Goal: Task Accomplishment & Management: Complete application form

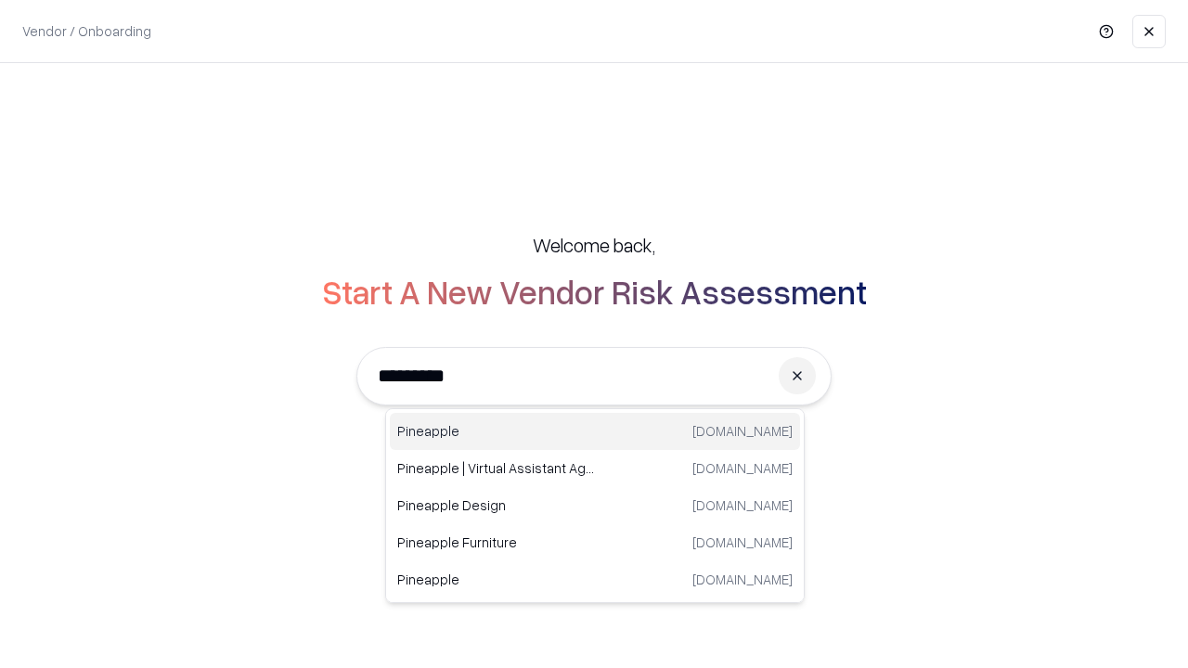
click at [595, 432] on div "Pineapple [DOMAIN_NAME]" at bounding box center [595, 431] width 410 height 37
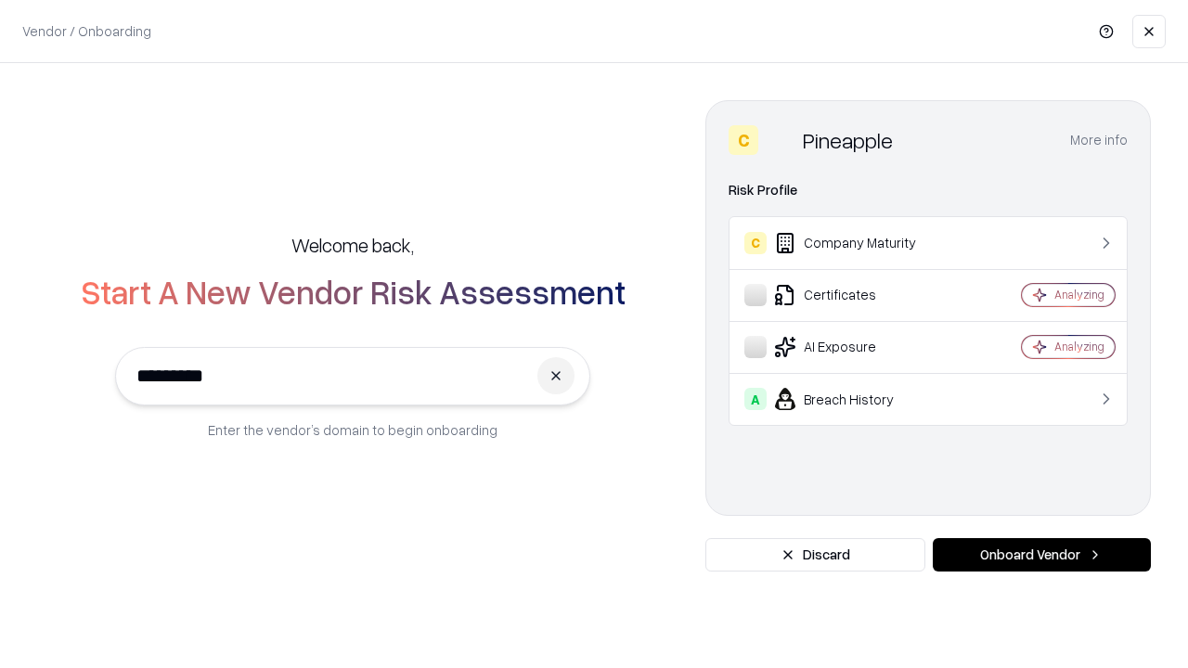
type input "*********"
click at [1042, 555] on button "Onboard Vendor" at bounding box center [1042, 554] width 218 height 33
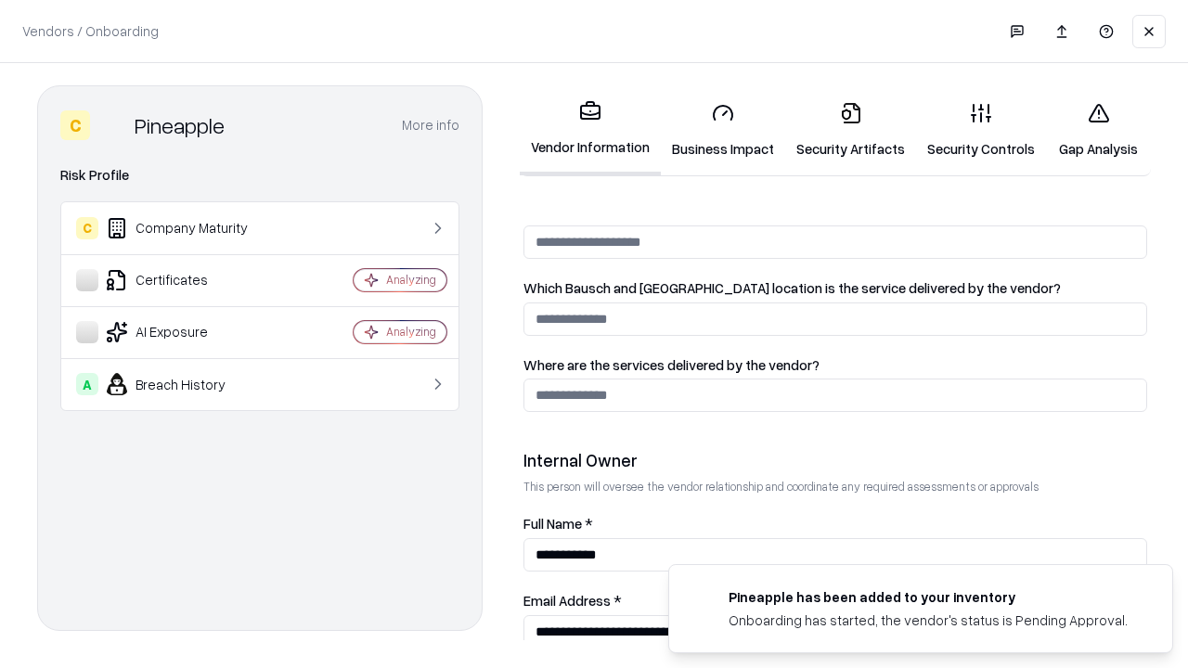
scroll to position [962, 0]
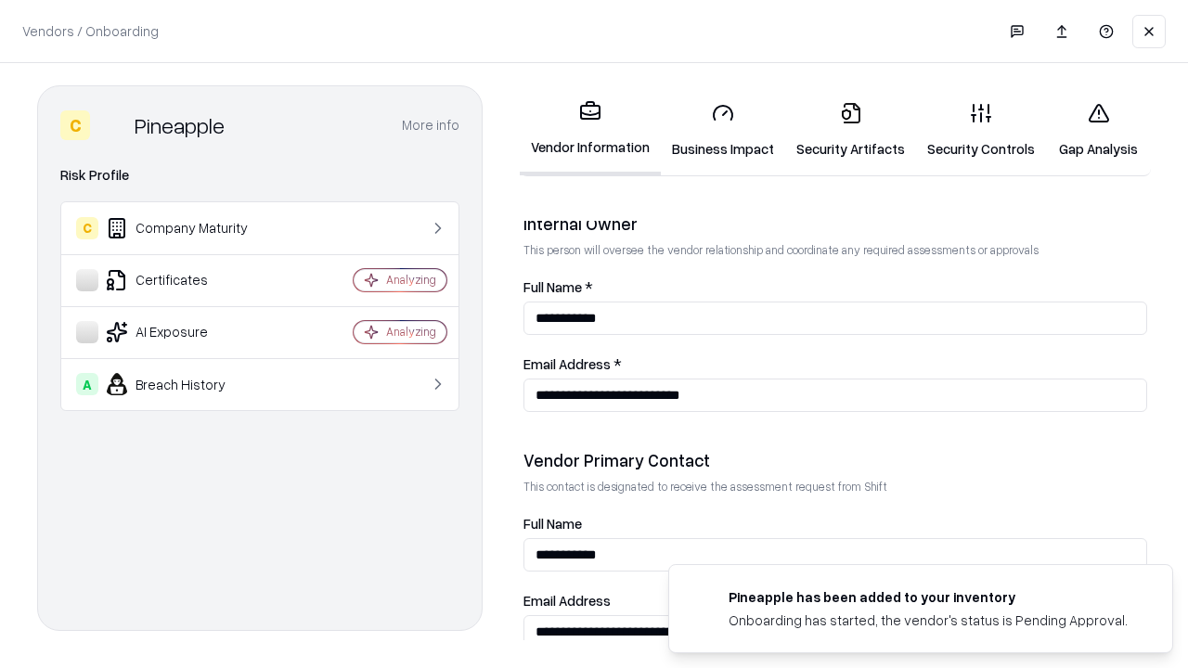
click at [723, 130] on link "Business Impact" at bounding box center [723, 130] width 124 height 86
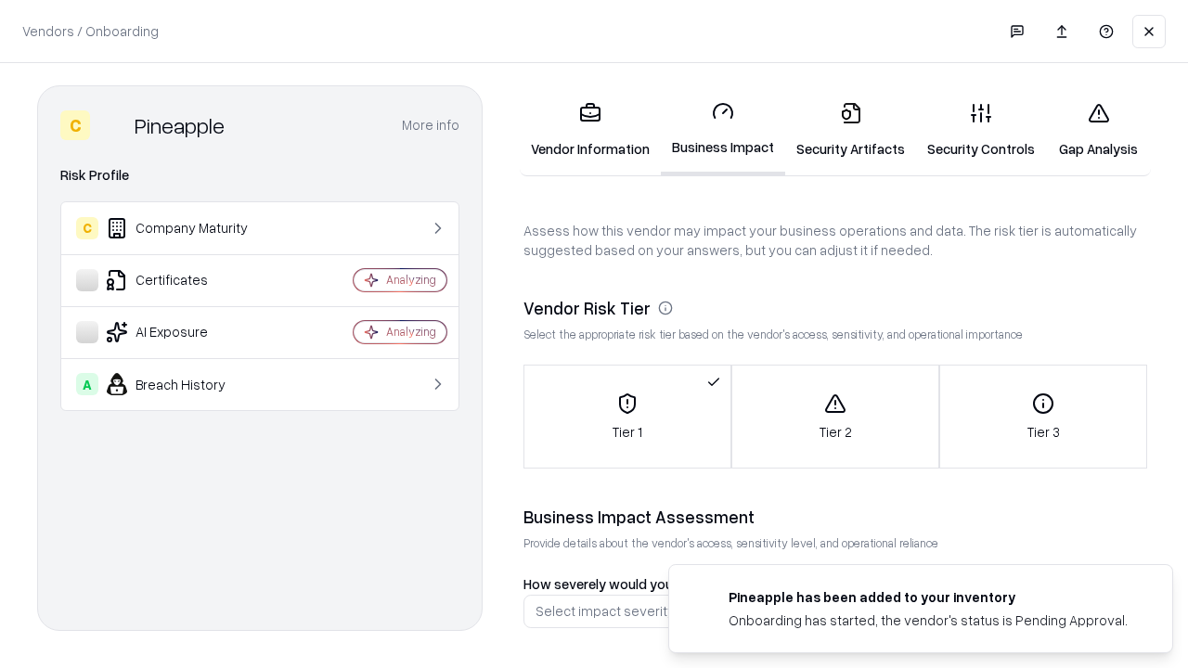
click at [850, 130] on link "Security Artifacts" at bounding box center [850, 130] width 131 height 86
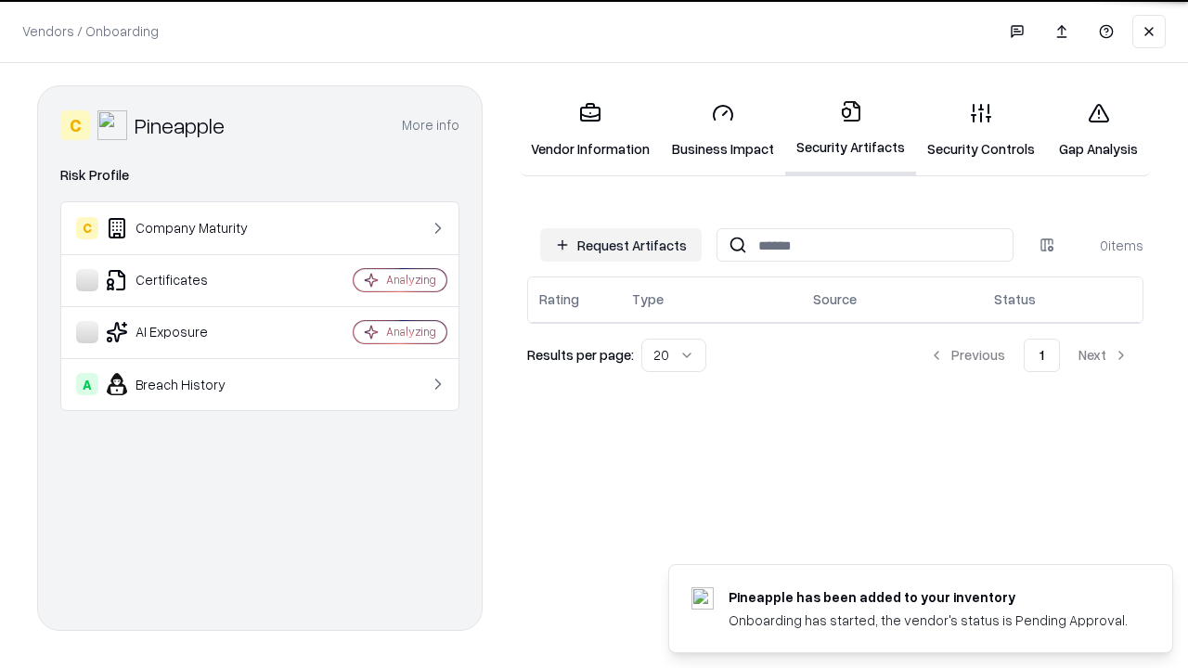
click at [621, 245] on button "Request Artifacts" at bounding box center [621, 244] width 162 height 33
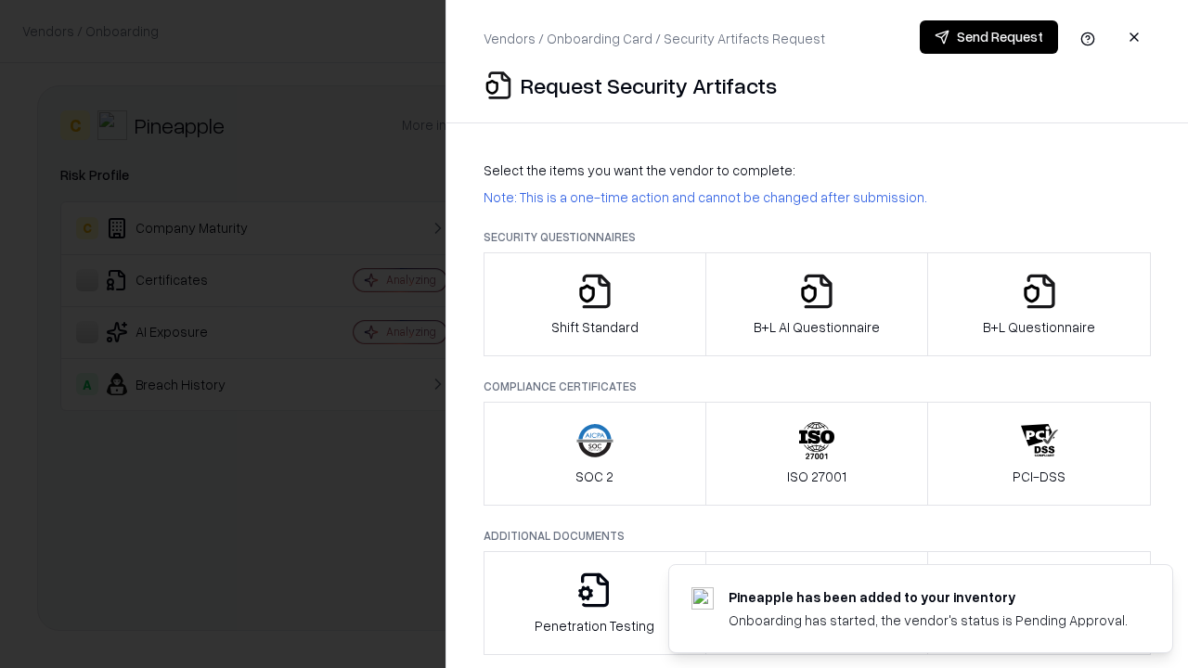
click at [594, 304] on icon "button" at bounding box center [594, 291] width 37 height 37
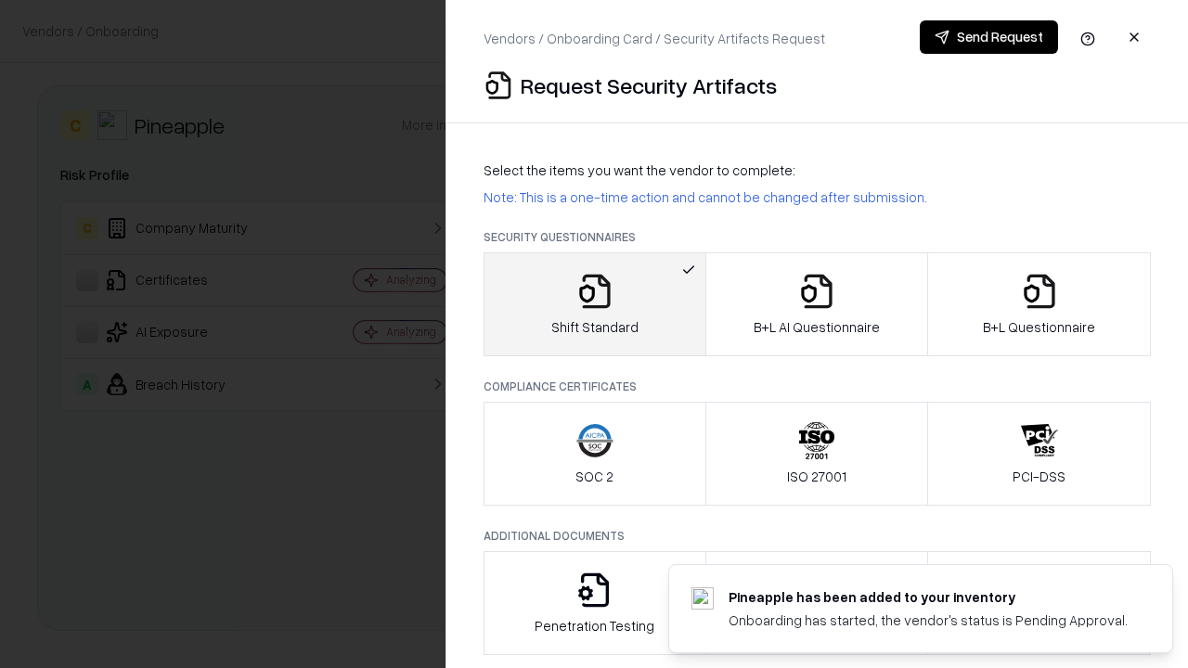
click at [989, 37] on button "Send Request" at bounding box center [989, 36] width 138 height 33
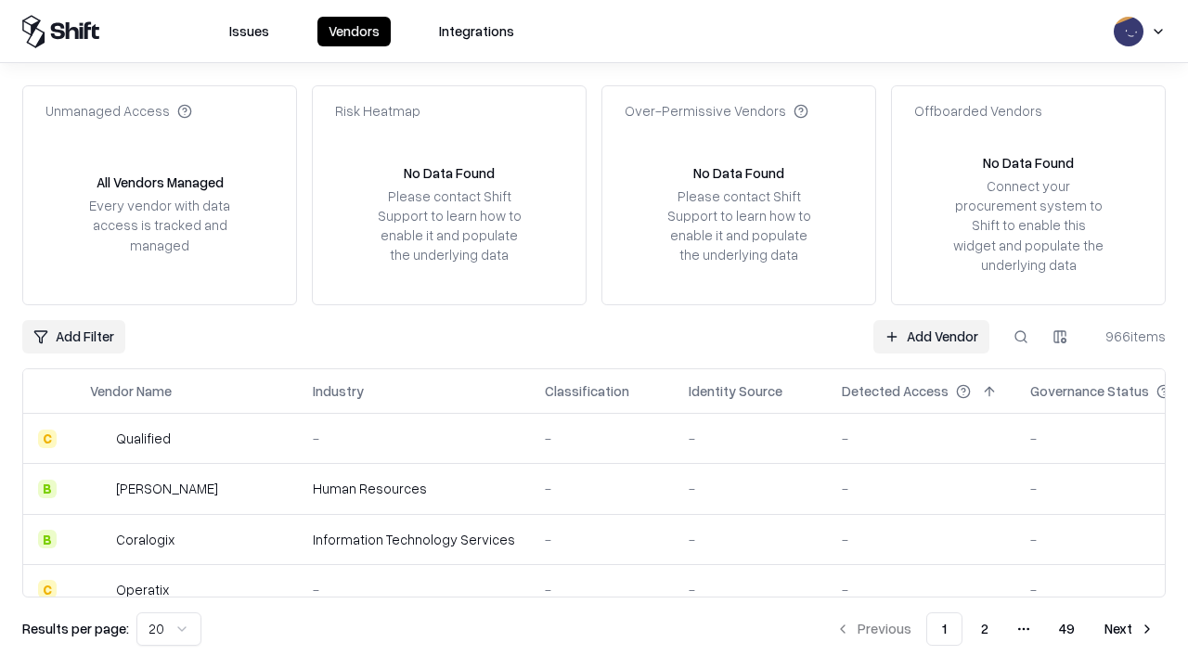
click at [1021, 336] on button at bounding box center [1020, 336] width 33 height 33
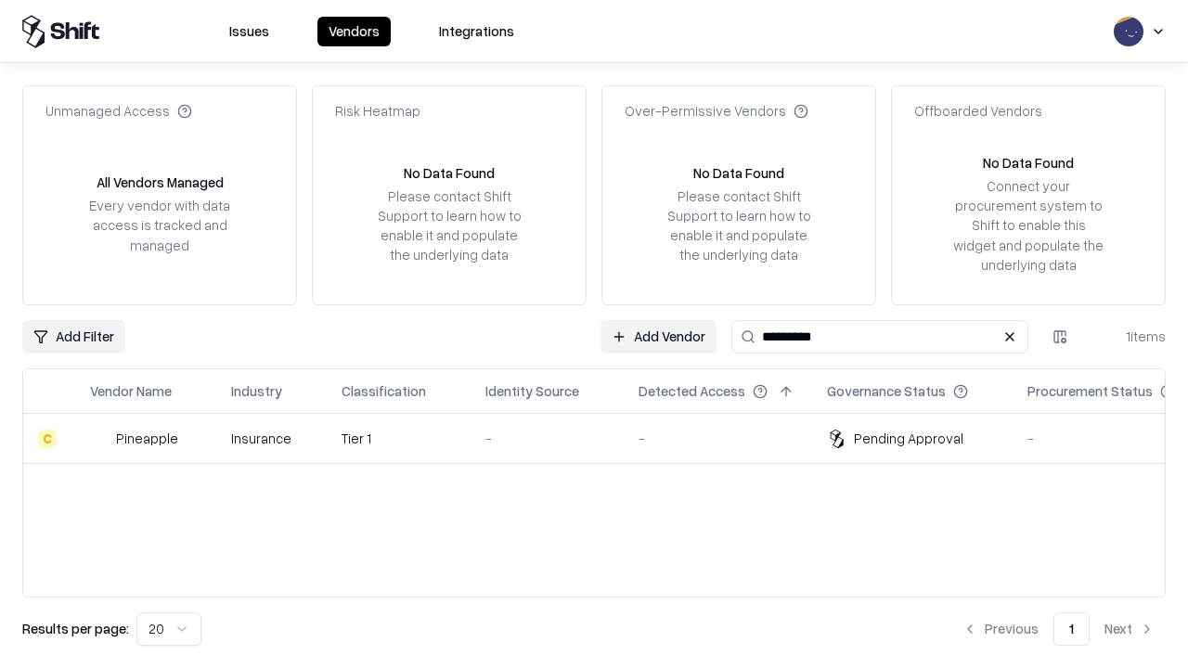
type input "*********"
click at [605, 438] on div "-" at bounding box center [547, 438] width 123 height 19
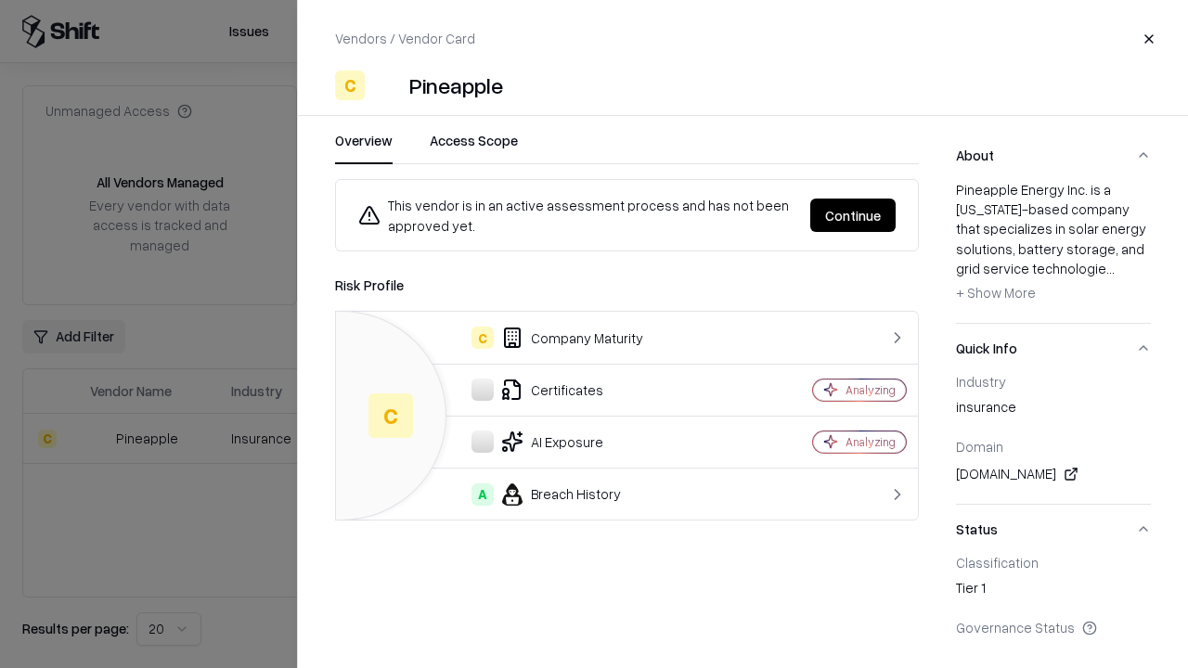
click at [853, 215] on button "Continue" at bounding box center [852, 215] width 85 height 33
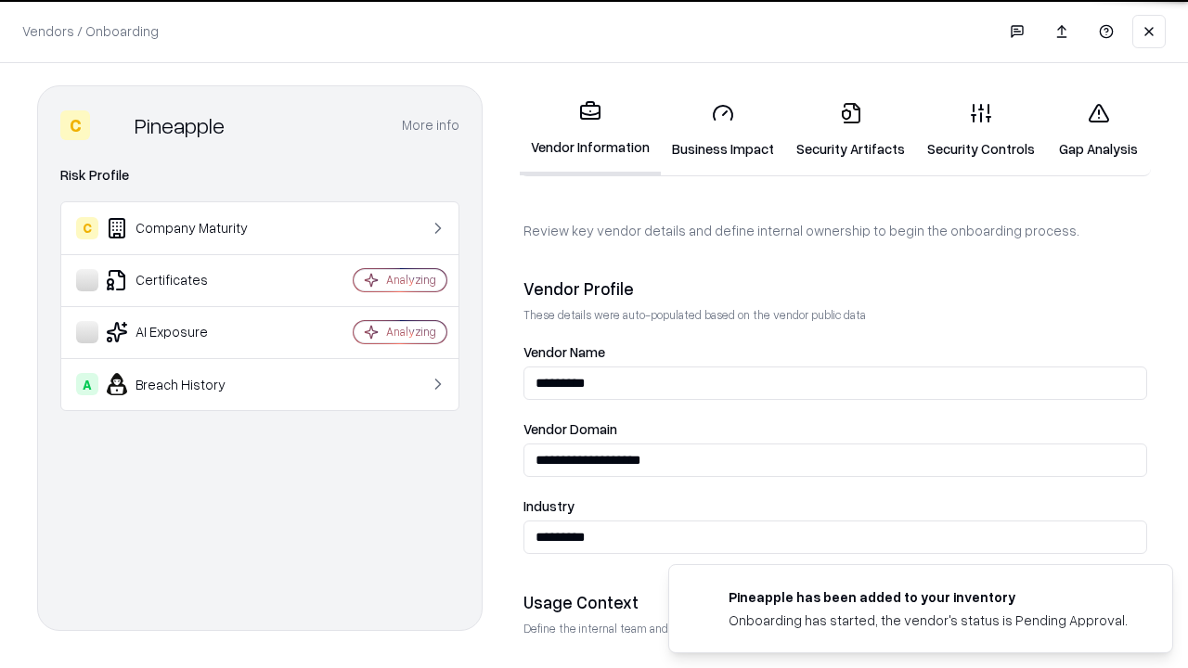
click at [850, 130] on link "Security Artifacts" at bounding box center [850, 130] width 131 height 86
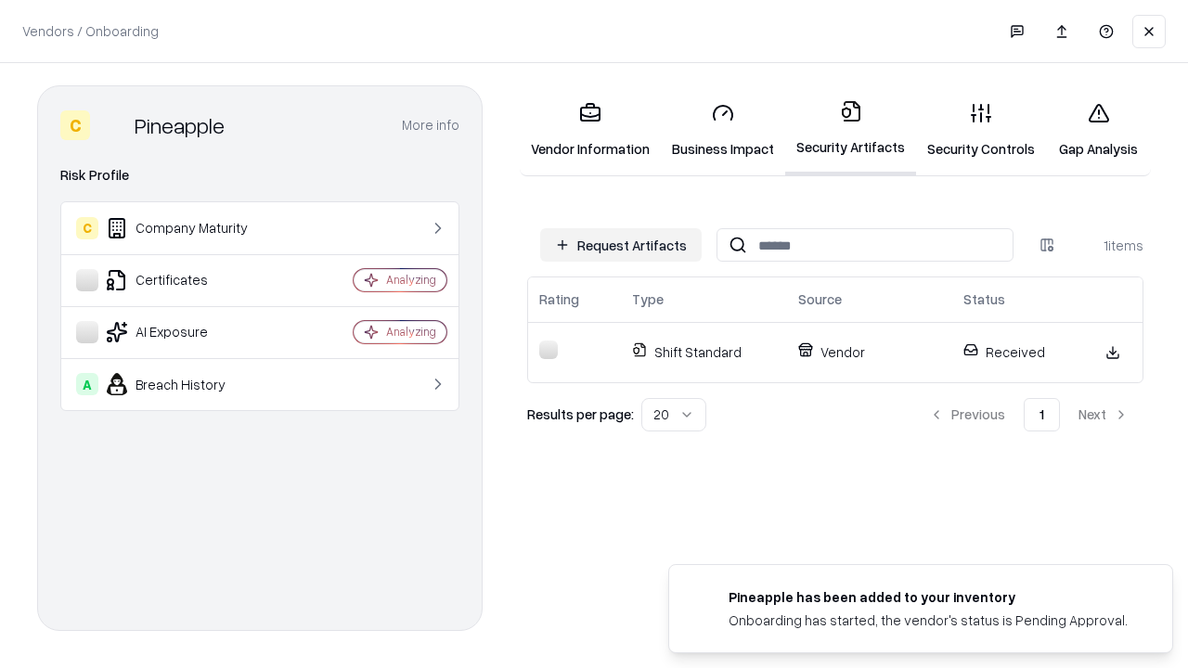
click at [981, 130] on link "Security Controls" at bounding box center [981, 130] width 130 height 86
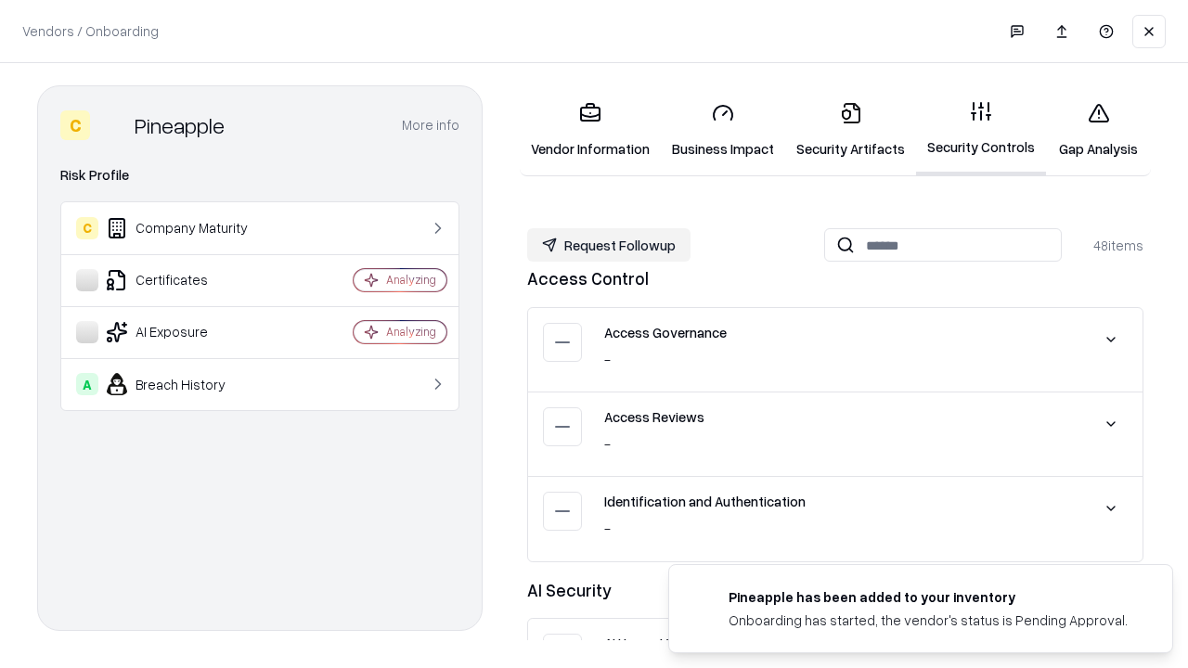
click at [609, 245] on button "Request Followup" at bounding box center [608, 244] width 163 height 33
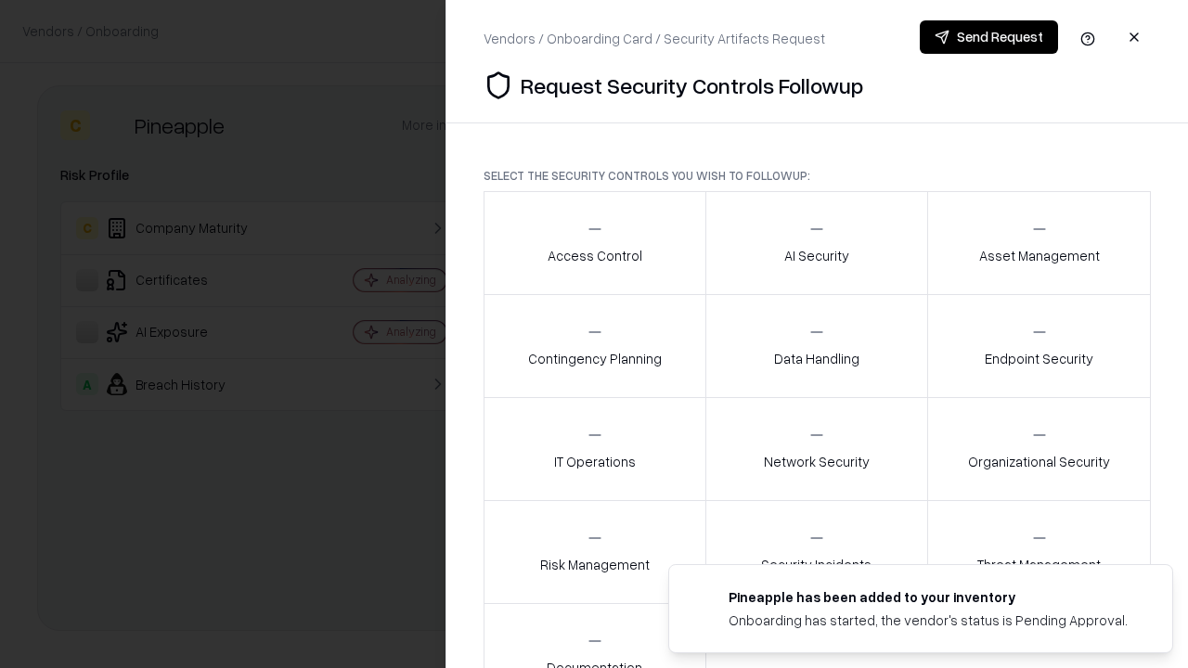
click at [594, 243] on div "Access Control" at bounding box center [595, 242] width 95 height 45
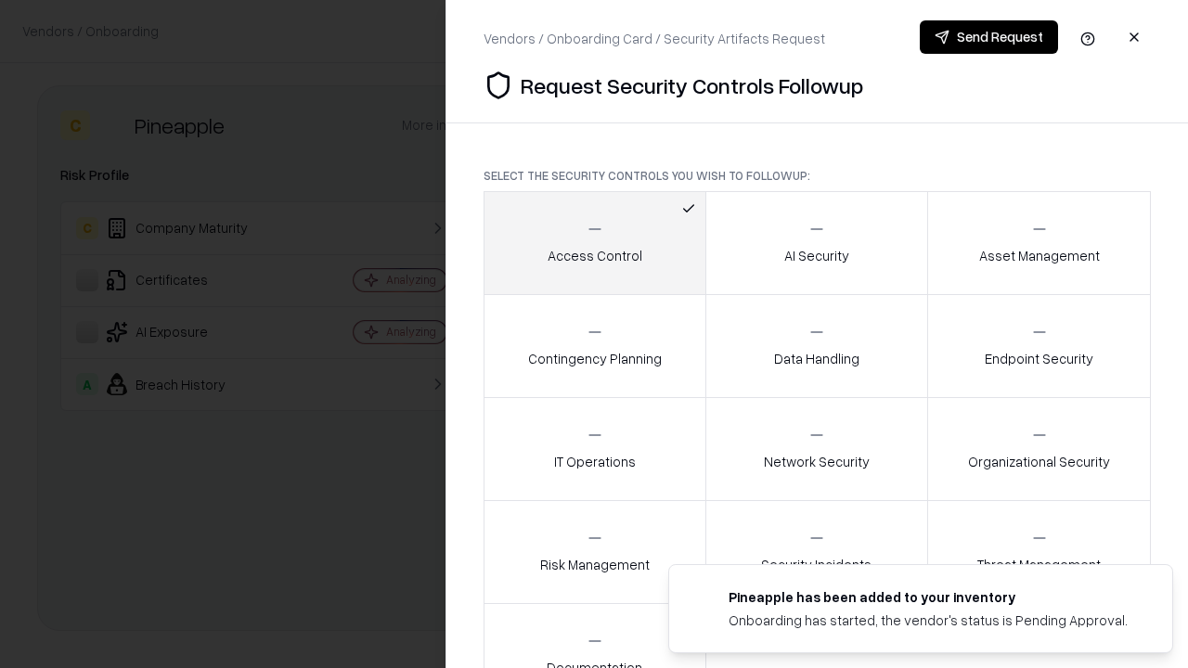
click at [989, 37] on button "Send Request" at bounding box center [989, 36] width 138 height 33
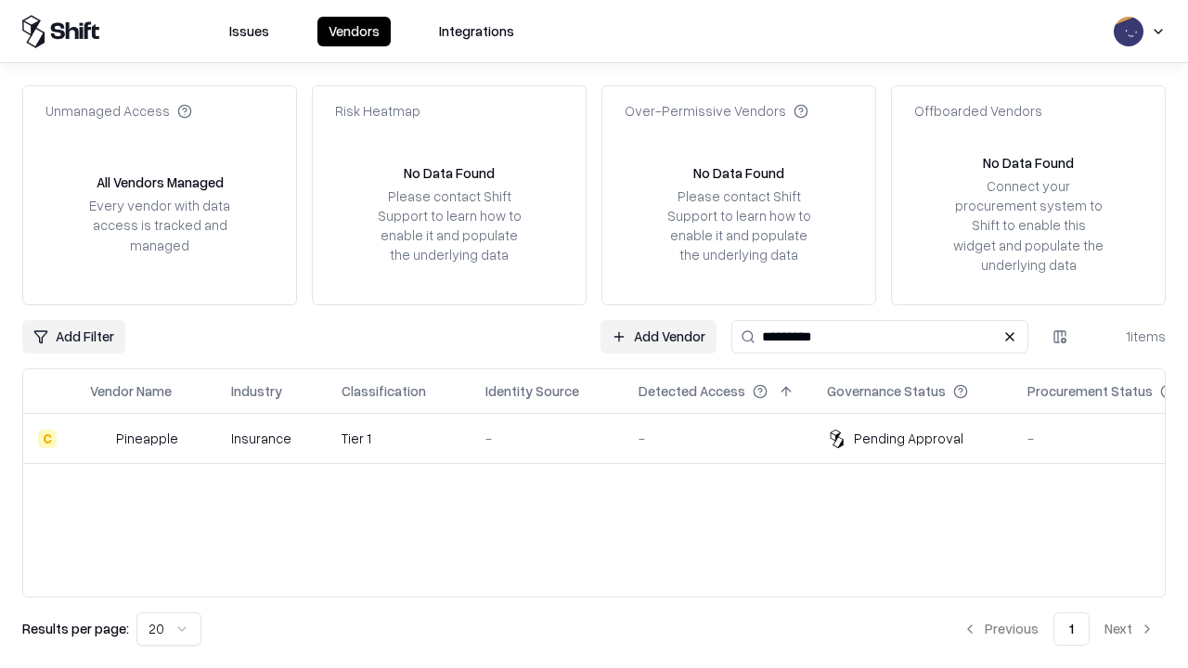
type input "*********"
click at [605, 438] on div "-" at bounding box center [547, 438] width 123 height 19
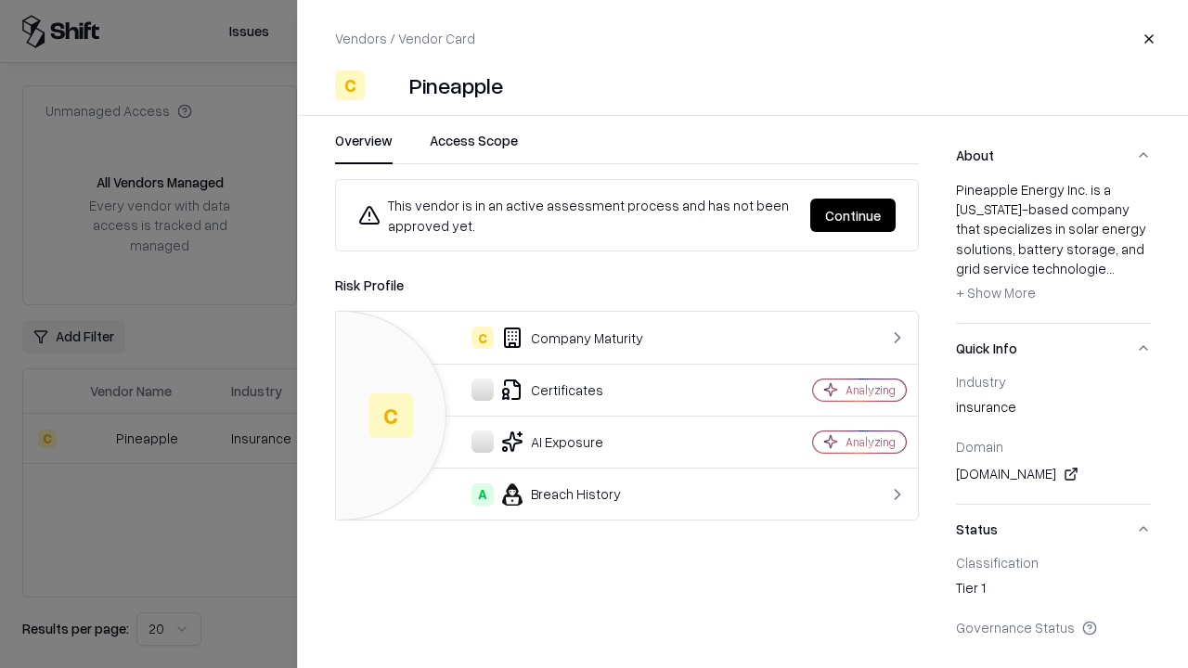
click at [853, 215] on button "Continue" at bounding box center [852, 215] width 85 height 33
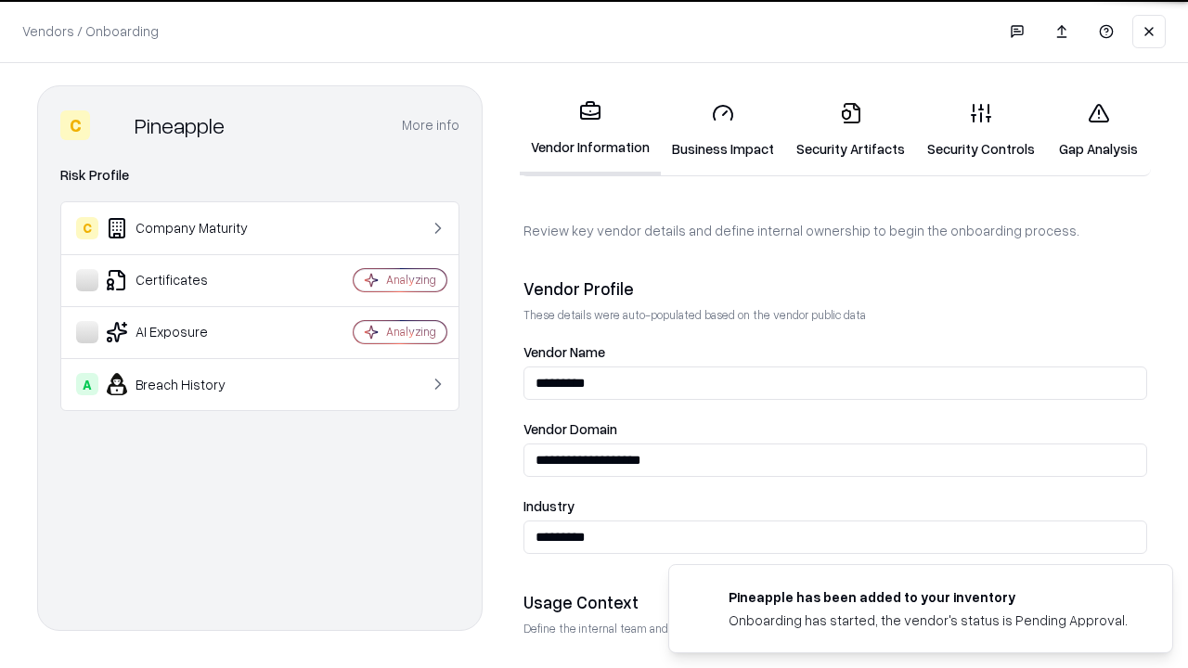
click at [1098, 130] on link "Gap Analysis" at bounding box center [1098, 130] width 105 height 86
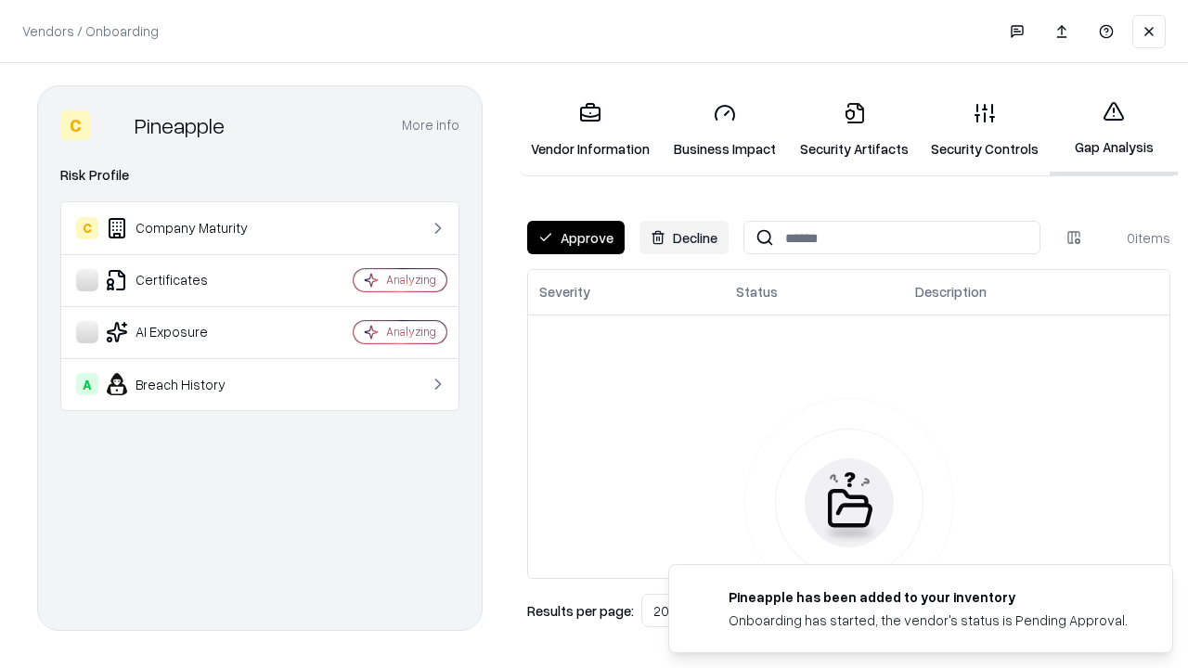
click at [576, 238] on button "Approve" at bounding box center [575, 237] width 97 height 33
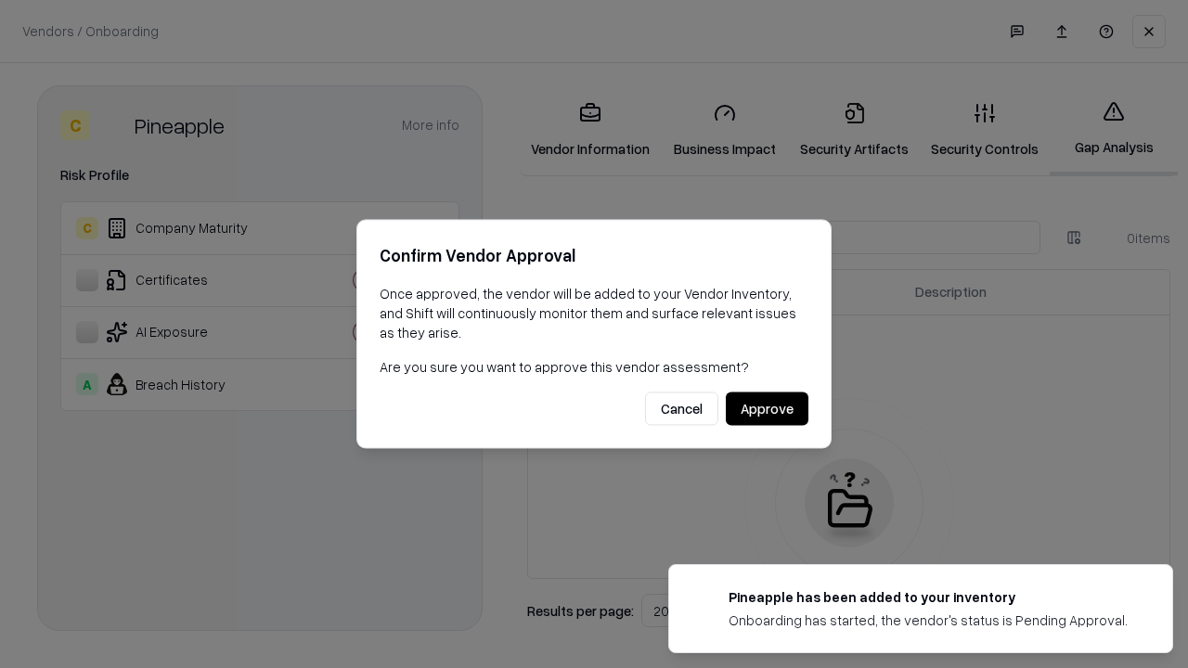
click at [767, 408] on button "Approve" at bounding box center [767, 409] width 83 height 33
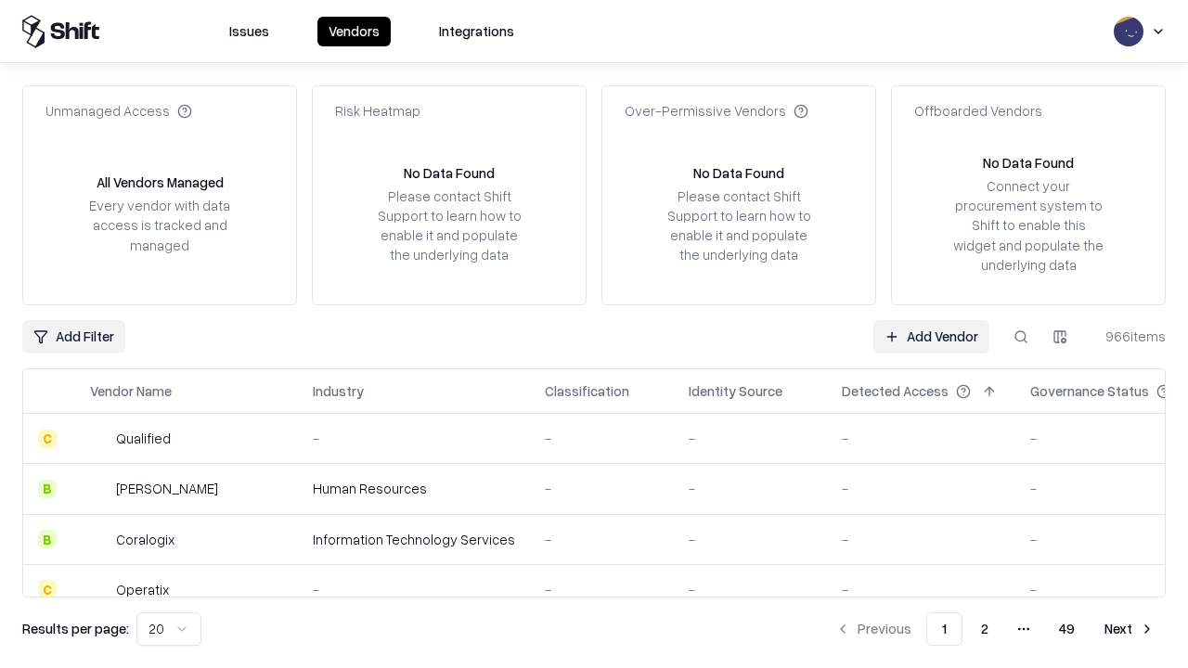
type input "*********"
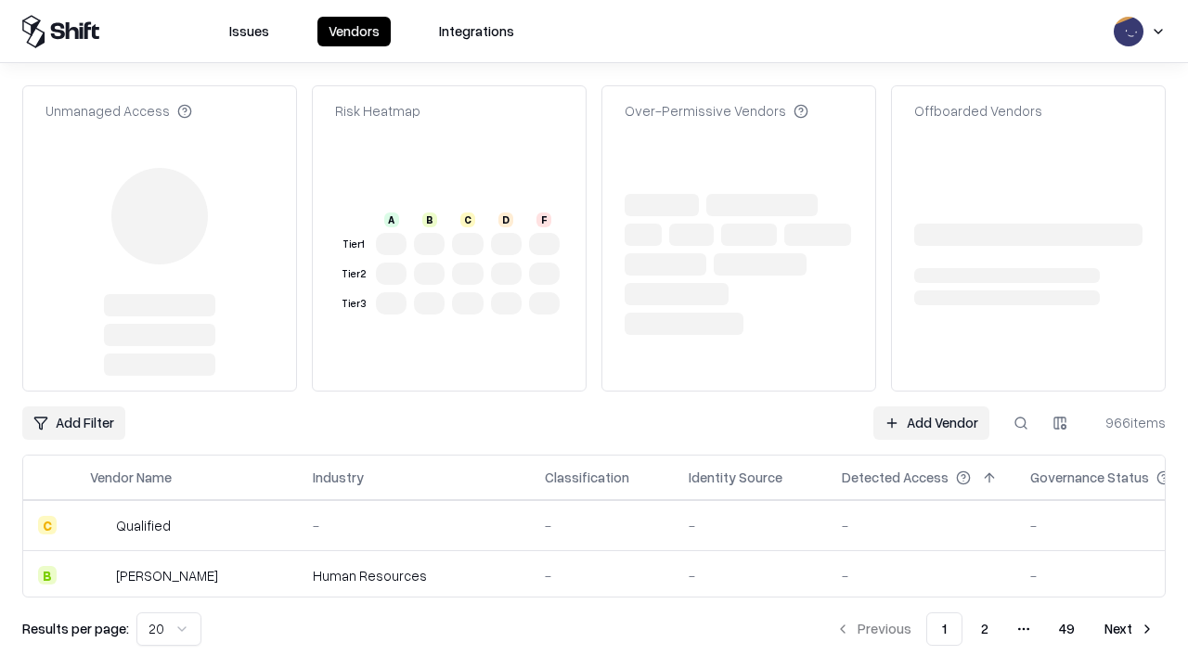
click at [931, 407] on link "Add Vendor" at bounding box center [932, 423] width 116 height 33
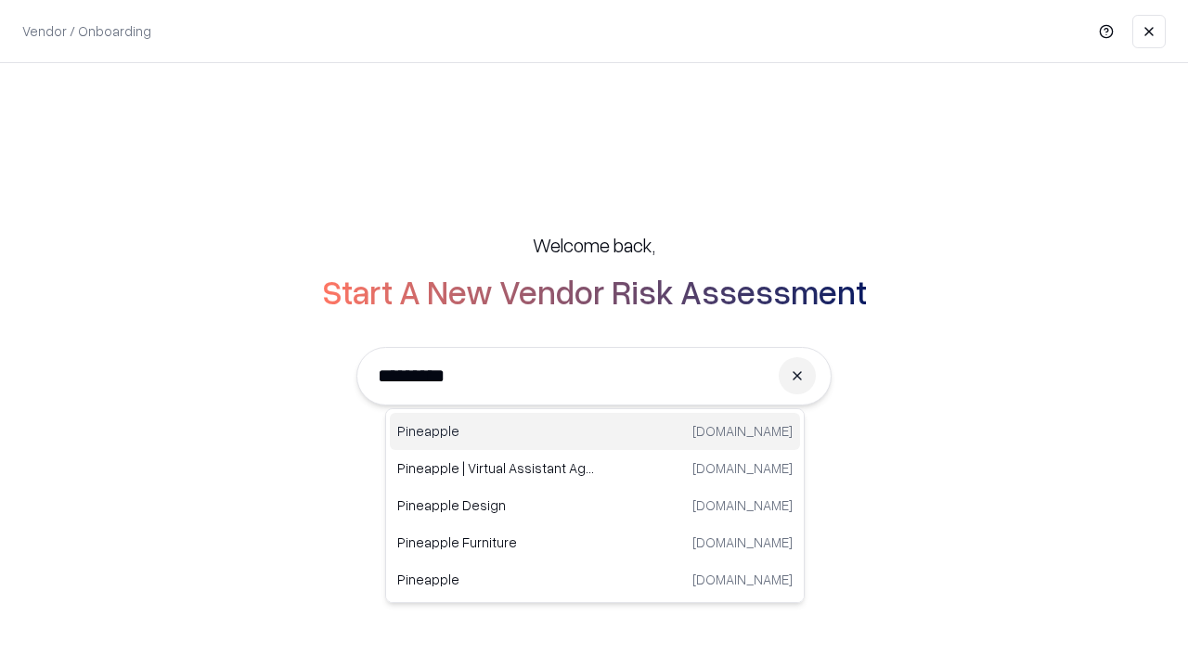
click at [595, 432] on div "Pineapple pineappleenergy.com" at bounding box center [595, 431] width 410 height 37
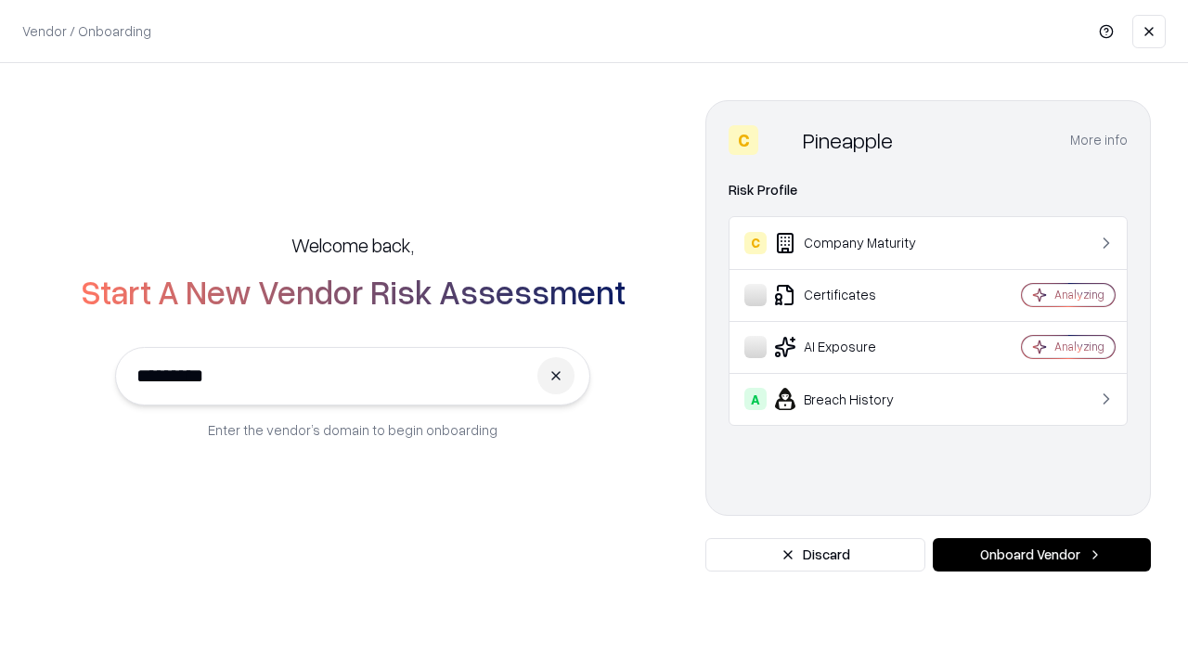
type input "*********"
click at [1042, 555] on button "Onboard Vendor" at bounding box center [1042, 554] width 218 height 33
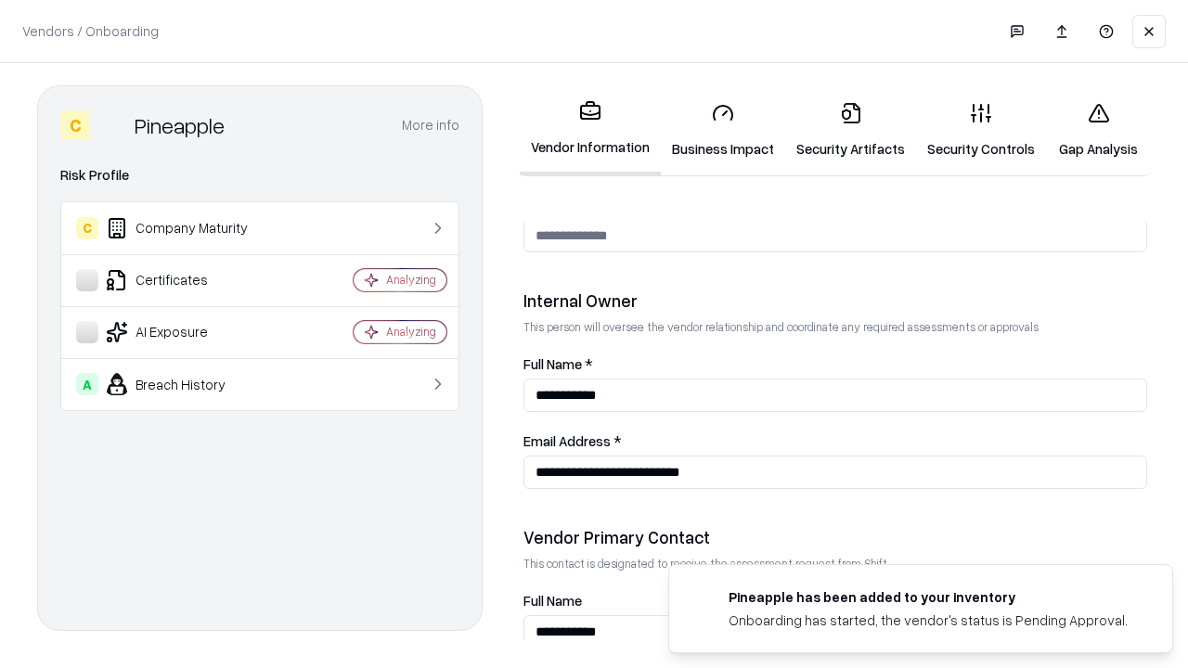
scroll to position [962, 0]
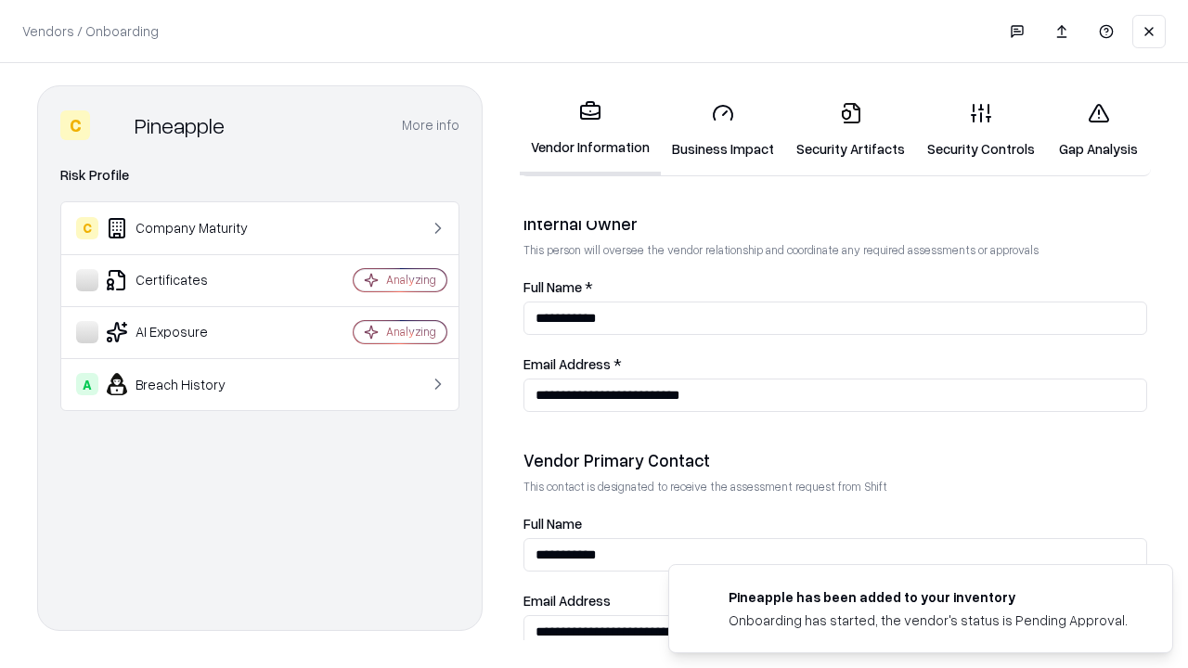
click at [1098, 130] on link "Gap Analysis" at bounding box center [1098, 130] width 105 height 86
